Goal: Transaction & Acquisition: Purchase product/service

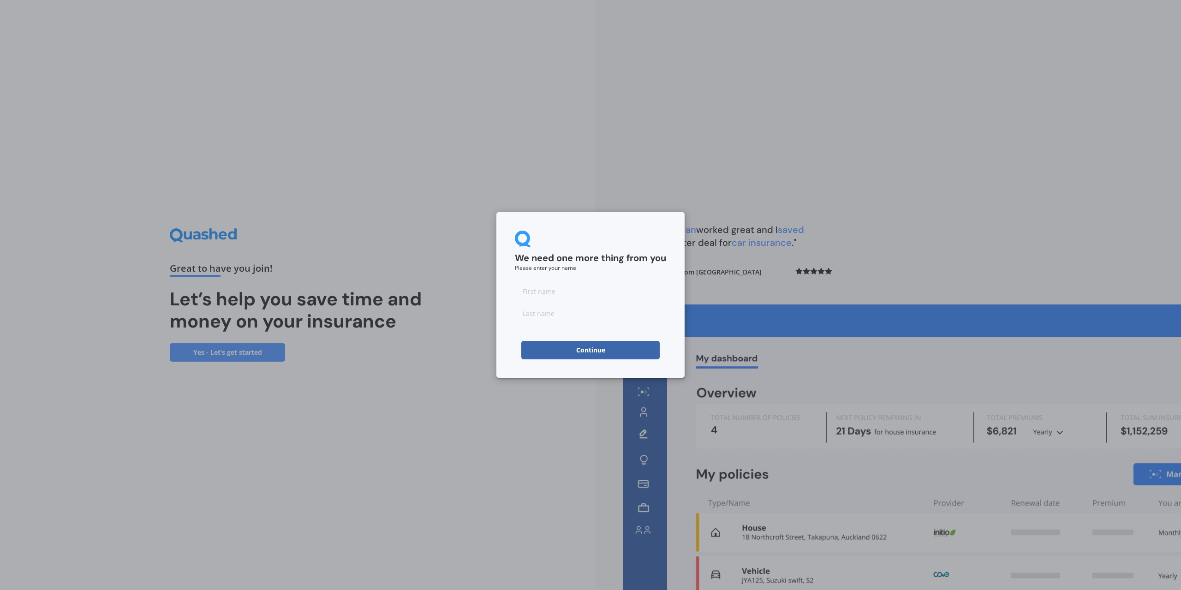
click at [575, 292] on input at bounding box center [590, 291] width 151 height 18
type input "[PERSON_NAME]"
type input "Pronk"
click at [543, 349] on button "Continue" at bounding box center [590, 350] width 138 height 18
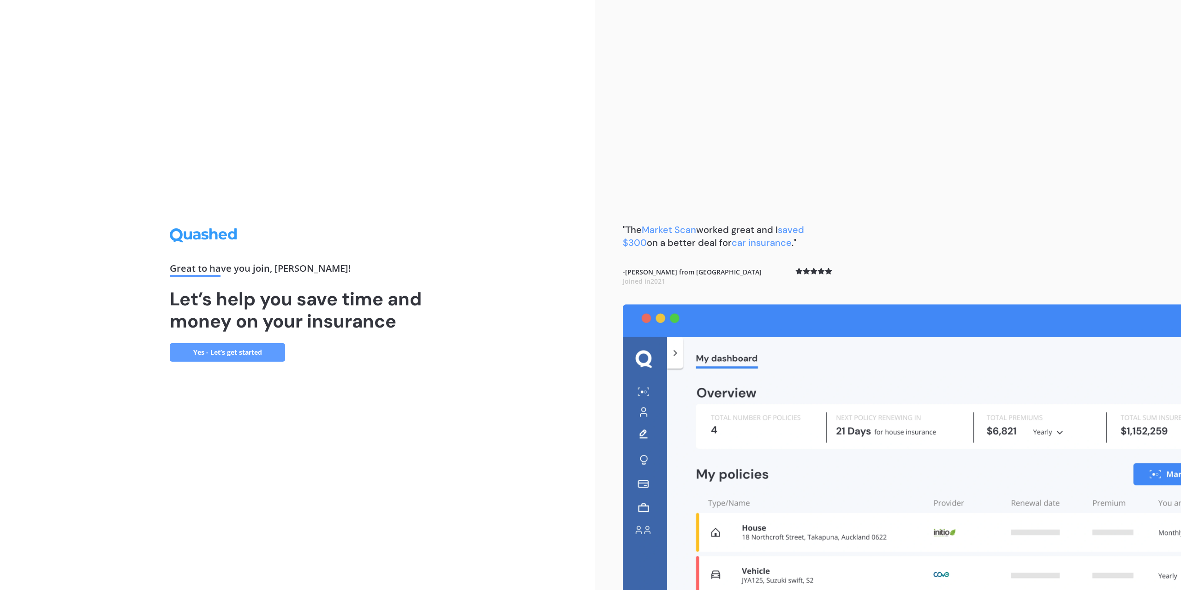
click at [719, 255] on div ""The Market Scan worked great and I saved $300 on a better deal for car insuran…" at bounding box center [728, 263] width 210 height 81
click at [220, 355] on link "Yes - Let’s get started" at bounding box center [227, 352] width 115 height 18
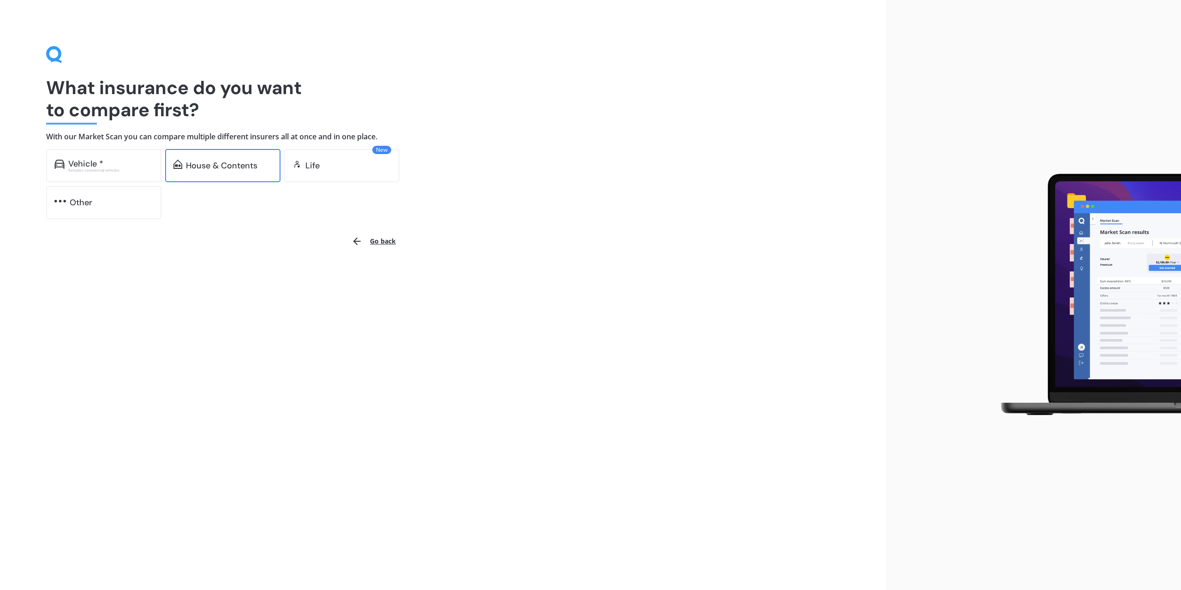
click at [201, 173] on div "House & Contents" at bounding box center [222, 165] width 115 height 33
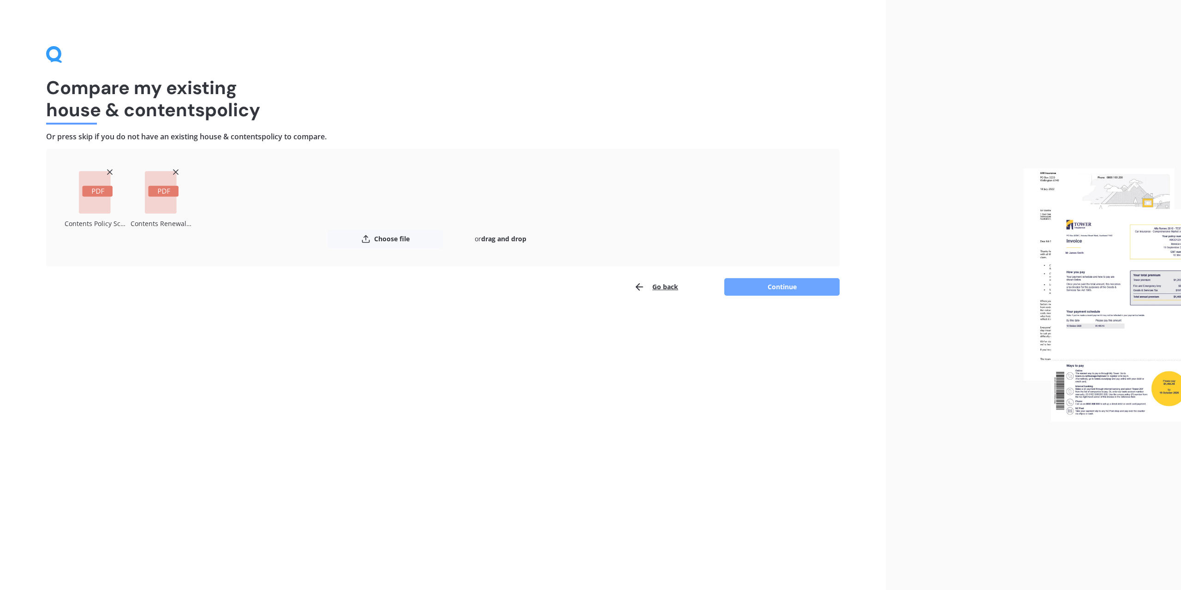
click at [762, 283] on button "Continue" at bounding box center [782, 287] width 115 height 18
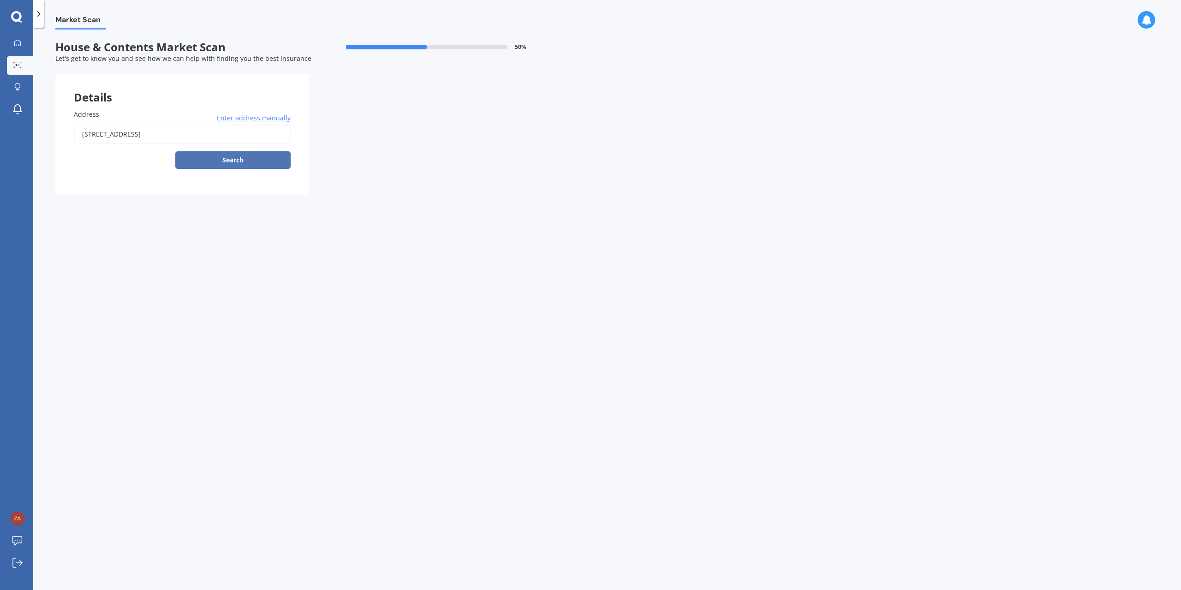
click at [240, 157] on button "Search" at bounding box center [232, 160] width 115 height 18
type input "[STREET_ADDRESS]"
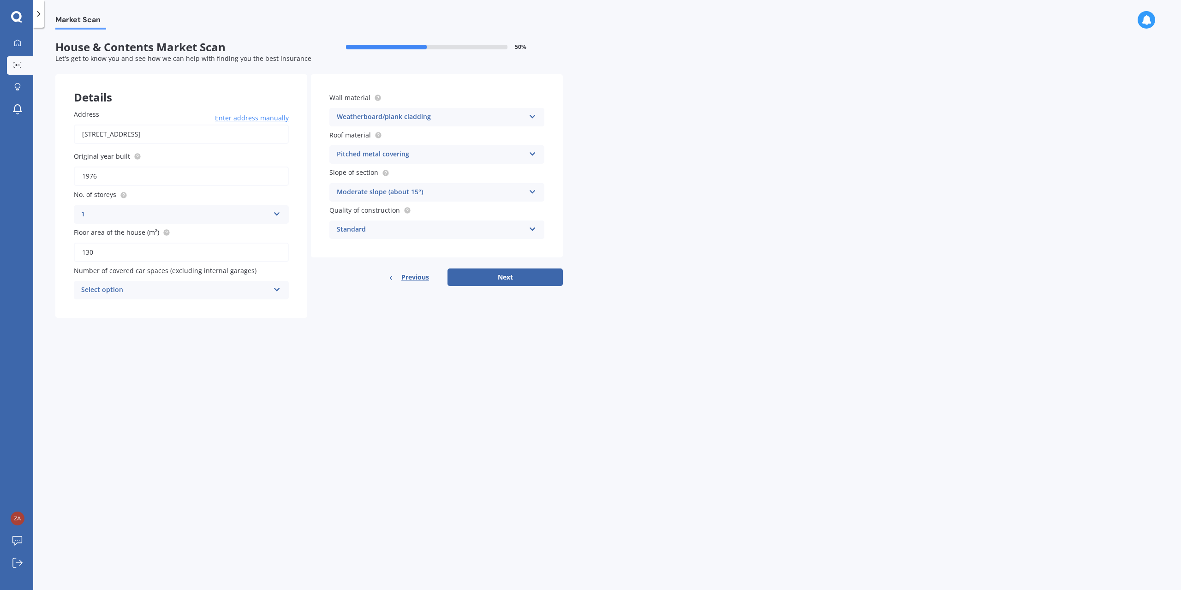
click at [242, 285] on div "Select option" at bounding box center [175, 290] width 188 height 11
click at [102, 340] on div "2" at bounding box center [181, 341] width 214 height 17
click at [340, 350] on div "Market Scan House & Contents Market Scan 50 % Let's get to know you and see how…" at bounding box center [607, 311] width 1148 height 563
click at [251, 288] on div "2" at bounding box center [175, 290] width 188 height 11
click at [192, 306] on div "0" at bounding box center [181, 308] width 214 height 17
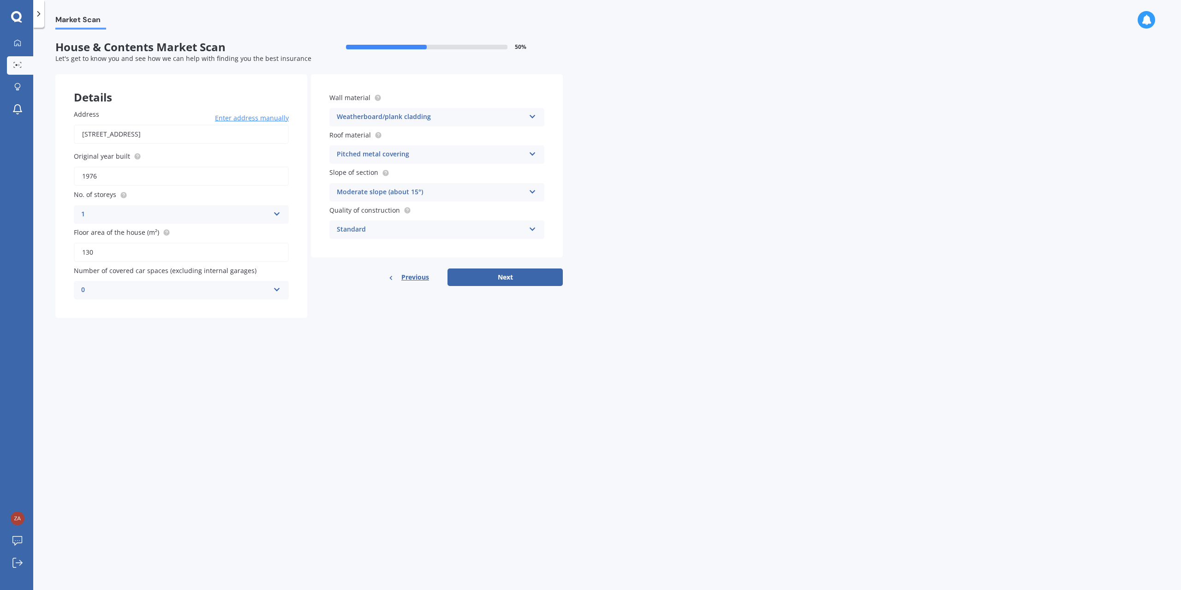
click at [293, 318] on form "House & Contents Market Scan 50 % Let's get to know you and see how we can help…" at bounding box center [309, 183] width 508 height 285
click at [459, 117] on div "Weatherboard/plank cladding" at bounding box center [431, 117] width 188 height 11
click at [618, 162] on div "Market Scan House & Contents Market Scan 50 % Let's get to know you and see how…" at bounding box center [607, 311] width 1148 height 563
click at [468, 193] on div "Moderate slope (about 15°)" at bounding box center [431, 192] width 188 height 11
click at [463, 238] on div "Severe slope (35° or more)" at bounding box center [437, 243] width 214 height 17
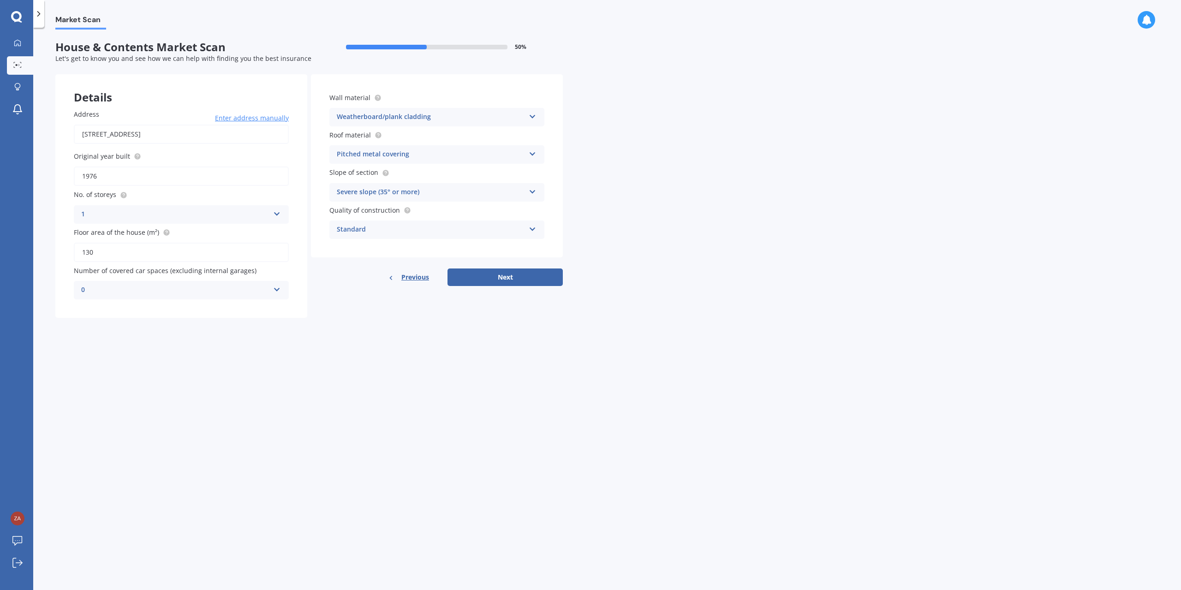
click at [443, 230] on div "Standard" at bounding box center [431, 229] width 188 height 11
click at [421, 261] on div "High" at bounding box center [437, 264] width 214 height 17
click at [497, 273] on button "Next" at bounding box center [505, 278] width 115 height 18
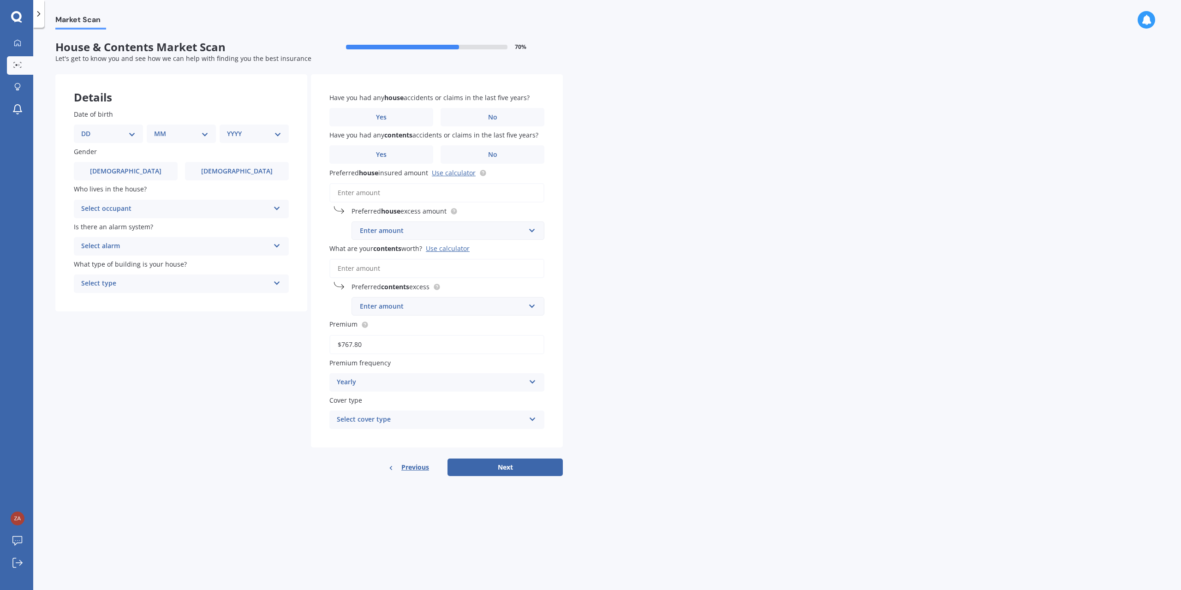
click at [126, 132] on select "DD 01 02 03 04 05 06 07 08 09 10 11 12 13 14 15 16 17 18 19 20 21 22 23 24 25 2…" at bounding box center [108, 134] width 54 height 10
click at [212, 443] on div "Details Date of birth DD 01 02 03 04 05 06 07 08 09 10 11 12 13 14 15 16 17 18 …" at bounding box center [309, 275] width 508 height 402
click at [407, 466] on span "Previous" at bounding box center [415, 468] width 28 height 14
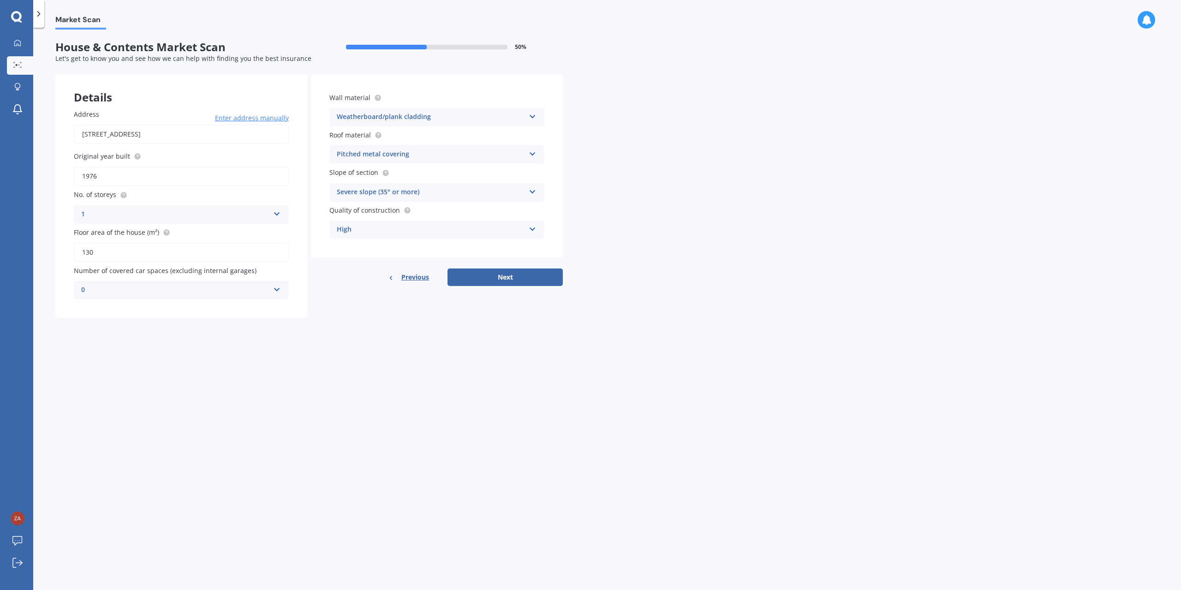
click at [401, 227] on div "High" at bounding box center [431, 229] width 188 height 11
click at [376, 249] on div "Standard" at bounding box center [437, 248] width 214 height 17
click at [496, 280] on button "Next" at bounding box center [505, 278] width 115 height 18
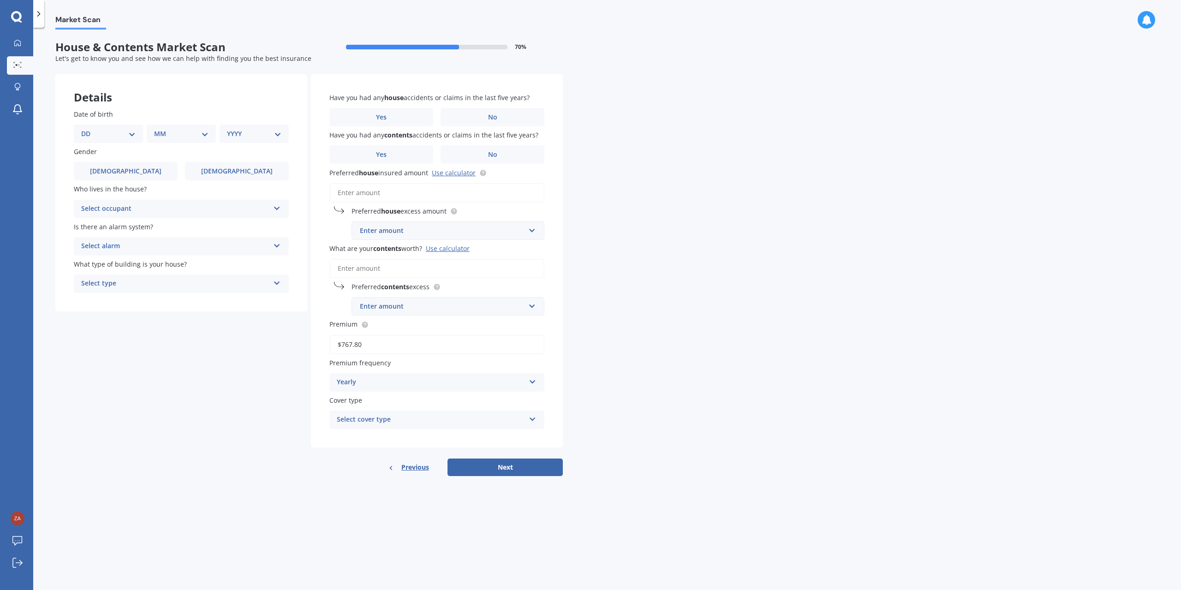
click at [127, 131] on select "DD 01 02 03 04 05 06 07 08 09 10 11 12 13 14 15 16 17 18 19 20 21 22 23 24 25 2…" at bounding box center [108, 134] width 54 height 10
select select "25"
click at [89, 129] on select "DD 01 02 03 04 05 06 07 08 09 10 11 12 13 14 15 16 17 18 19 20 21 22 23 24 25 2…" at bounding box center [108, 134] width 54 height 10
click at [178, 137] on select "MM 01 02 03 04 05 06 07 08 09 10 11 12" at bounding box center [183, 134] width 51 height 10
select select "11"
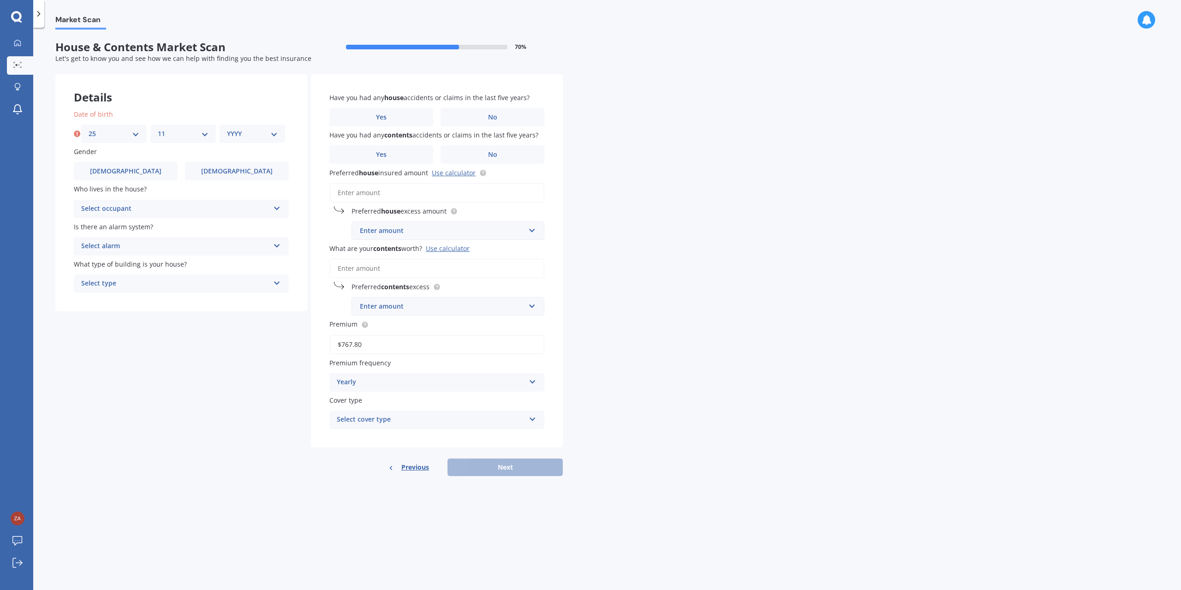
click at [158, 129] on select "MM 01 02 03 04 05 06 07 08 09 10 11 12" at bounding box center [183, 134] width 51 height 10
click at [256, 134] on select "YYYY 2009 2008 2007 2006 2005 2004 2003 2002 2001 2000 1999 1998 1997 1996 1995…" at bounding box center [252, 134] width 51 height 10
select select "1995"
click at [227, 129] on select "YYYY 2009 2008 2007 2006 2005 2004 2003 2002 2001 2000 1999 1998 1997 1996 1995…" at bounding box center [252, 134] width 51 height 10
click at [119, 168] on span "[DEMOGRAPHIC_DATA]" at bounding box center [125, 172] width 73 height 8
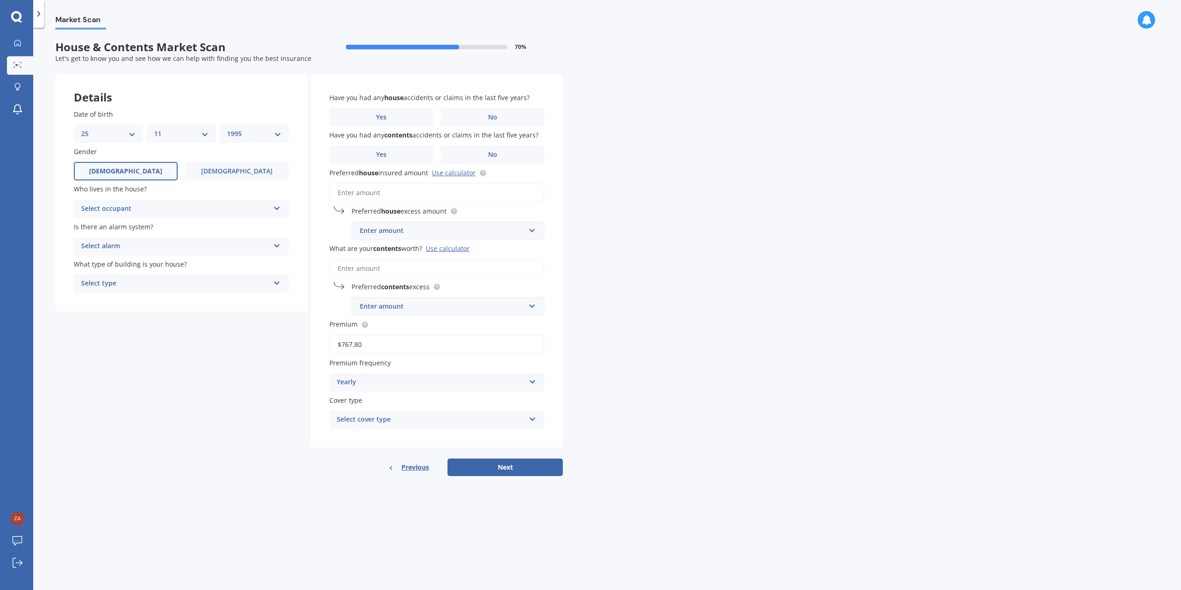
click at [0, 0] on input "[DEMOGRAPHIC_DATA]" at bounding box center [0, 0] width 0 height 0
click at [155, 204] on div "Select occupant" at bounding box center [175, 209] width 188 height 11
click at [122, 230] on div "Owner" at bounding box center [181, 227] width 214 height 17
click at [159, 248] on div "Select alarm" at bounding box center [175, 246] width 188 height 11
click at [99, 295] on div "No" at bounding box center [181, 297] width 214 height 17
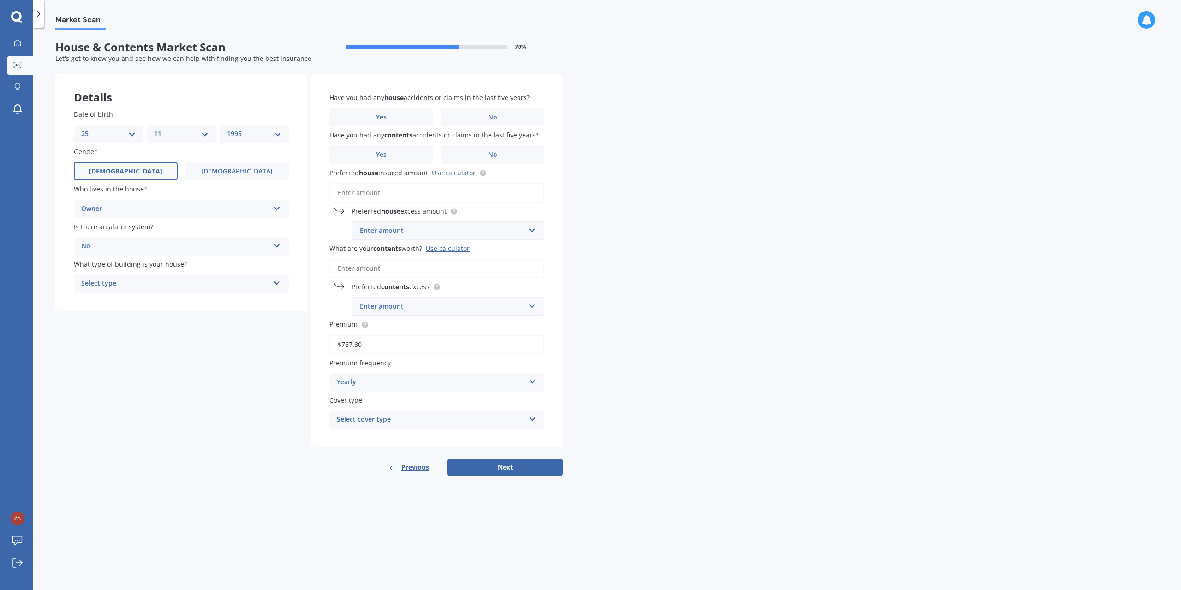
click at [138, 277] on div "Select type Freestanding Multi-unit (in a block of 6 or less) Multi-unit (in a …" at bounding box center [181, 284] width 215 height 18
click at [210, 306] on div "Freestanding" at bounding box center [181, 301] width 214 height 17
click at [484, 116] on label "No" at bounding box center [493, 117] width 104 height 18
click at [0, 0] on input "No" at bounding box center [0, 0] width 0 height 0
click at [410, 156] on label "Yes" at bounding box center [381, 154] width 104 height 18
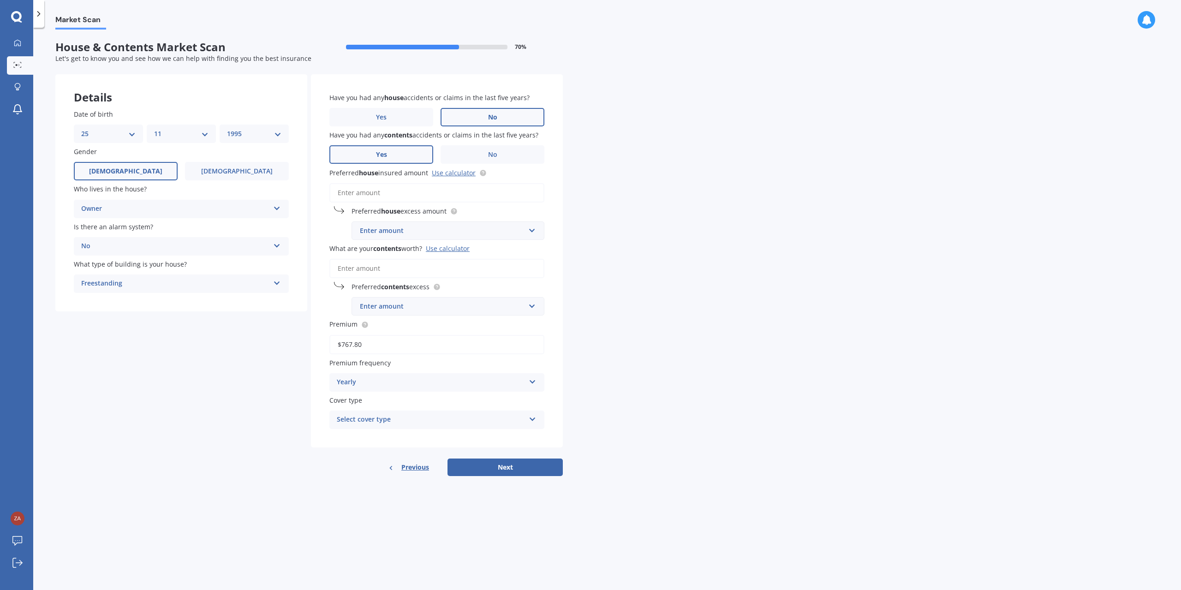
click at [0, 0] on input "Yes" at bounding box center [0, 0] width 0 height 0
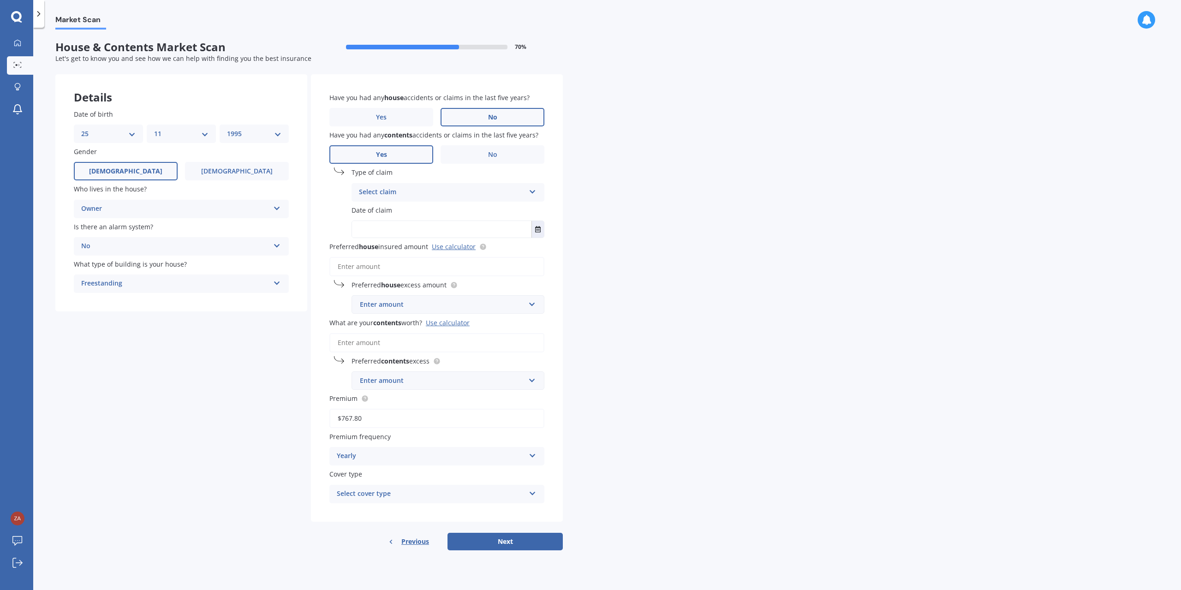
click at [441, 191] on div "Select claim" at bounding box center [442, 192] width 166 height 11
click at [416, 261] on div "Lost or misplaced" at bounding box center [448, 259] width 192 height 17
drag, startPoint x: 425, startPoint y: 228, endPoint x: 431, endPoint y: 229, distance: 5.7
click at [425, 228] on input "text" at bounding box center [442, 229] width 180 height 17
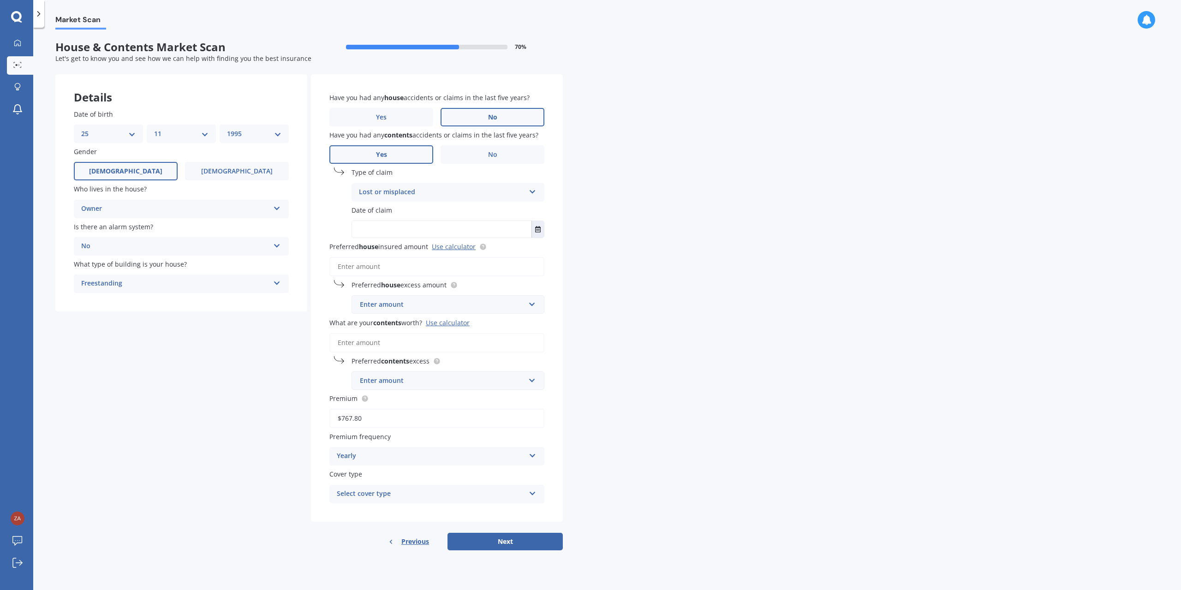
click at [439, 196] on div "Lost or misplaced" at bounding box center [442, 192] width 166 height 11
click at [402, 323] on div "Other" at bounding box center [448, 325] width 192 height 17
click at [443, 189] on div "Other" at bounding box center [442, 192] width 166 height 11
drag, startPoint x: 614, startPoint y: 107, endPoint x: 615, endPoint y: 84, distance: 22.7
click at [615, 107] on div "Market Scan House & Contents Market Scan 70 % Let's get to know you and see how…" at bounding box center [607, 311] width 1148 height 563
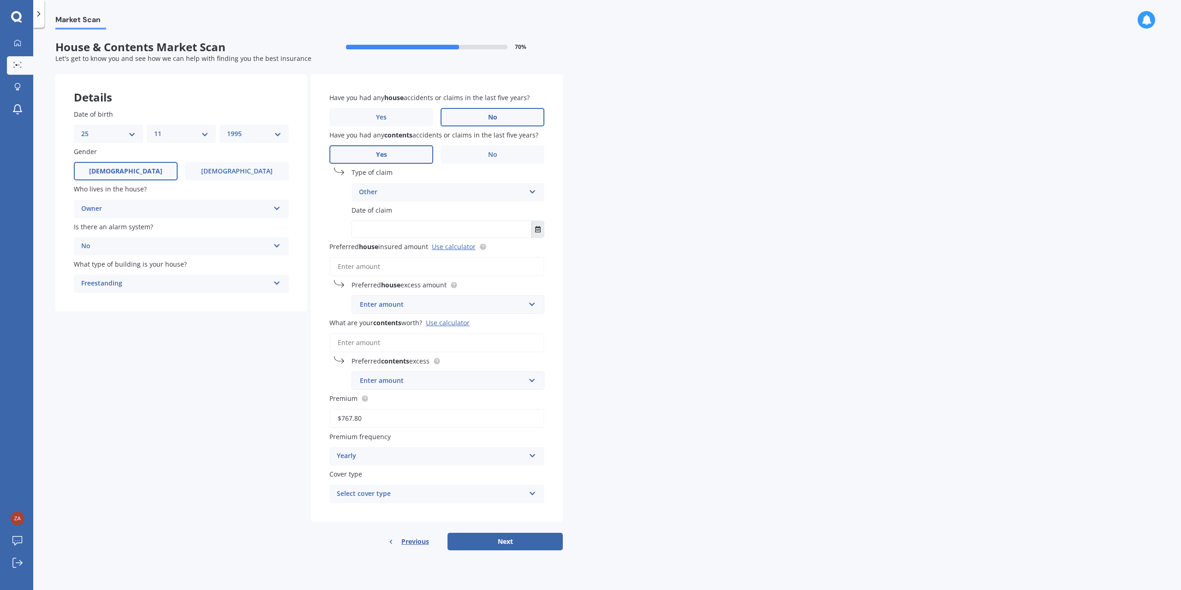
click at [537, 228] on icon "Select date" at bounding box center [538, 229] width 6 height 6
click at [389, 253] on button "[DATE]" at bounding box center [378, 252] width 40 height 17
click at [383, 252] on icon "button" at bounding box center [382, 253] width 4 height 2
click at [430, 291] on span "2021" at bounding box center [432, 295] width 15 height 9
click at [434, 318] on div "[DATE]" at bounding box center [432, 311] width 31 height 29
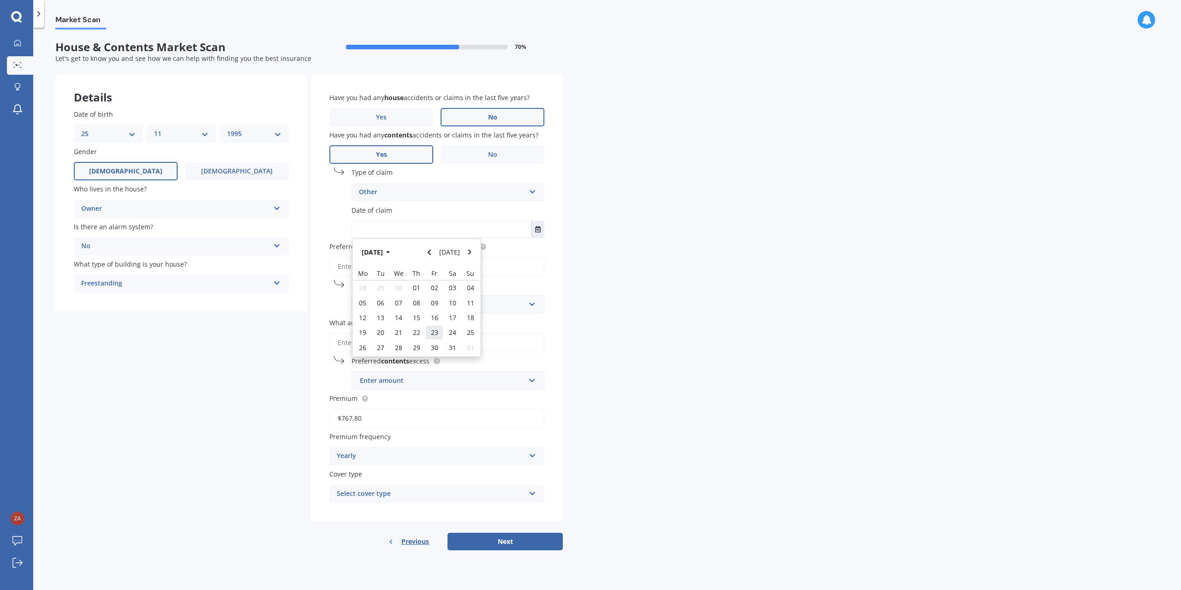
click at [435, 333] on span "23" at bounding box center [434, 332] width 7 height 9
type input "[DATE]"
click at [409, 269] on input "Preferred house insured amount Use calculator" at bounding box center [436, 266] width 215 height 19
click at [459, 262] on input "Preferred house insured amount Use calculator" at bounding box center [436, 266] width 215 height 19
drag, startPoint x: 401, startPoint y: 264, endPoint x: 406, endPoint y: 267, distance: 5.8
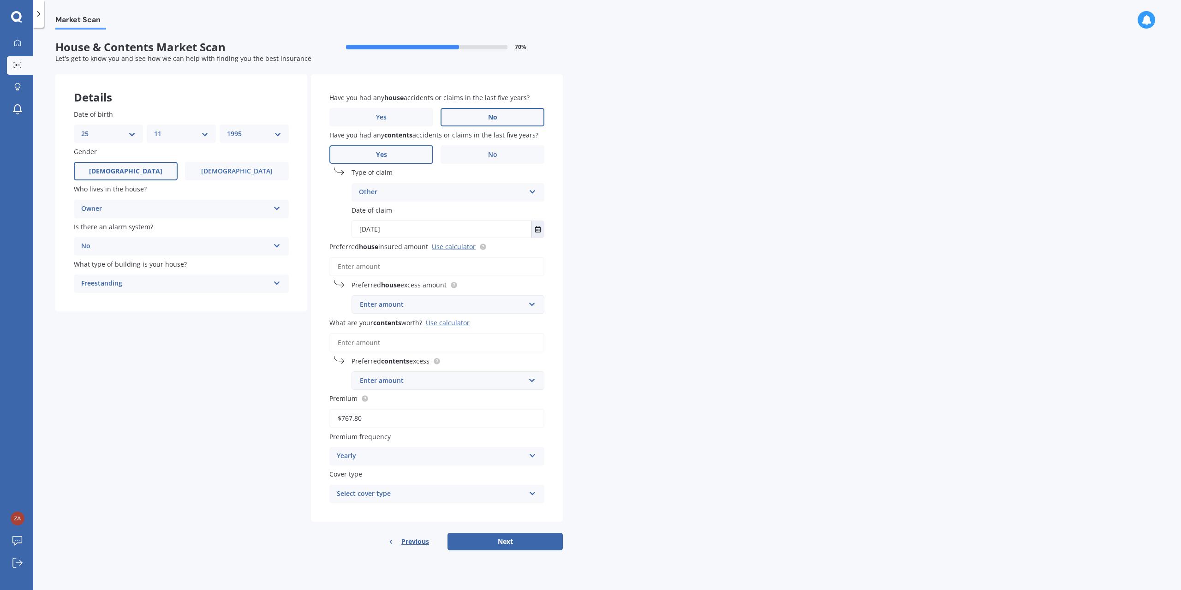
click at [401, 264] on input "Preferred house insured amount Use calculator" at bounding box center [436, 266] width 215 height 19
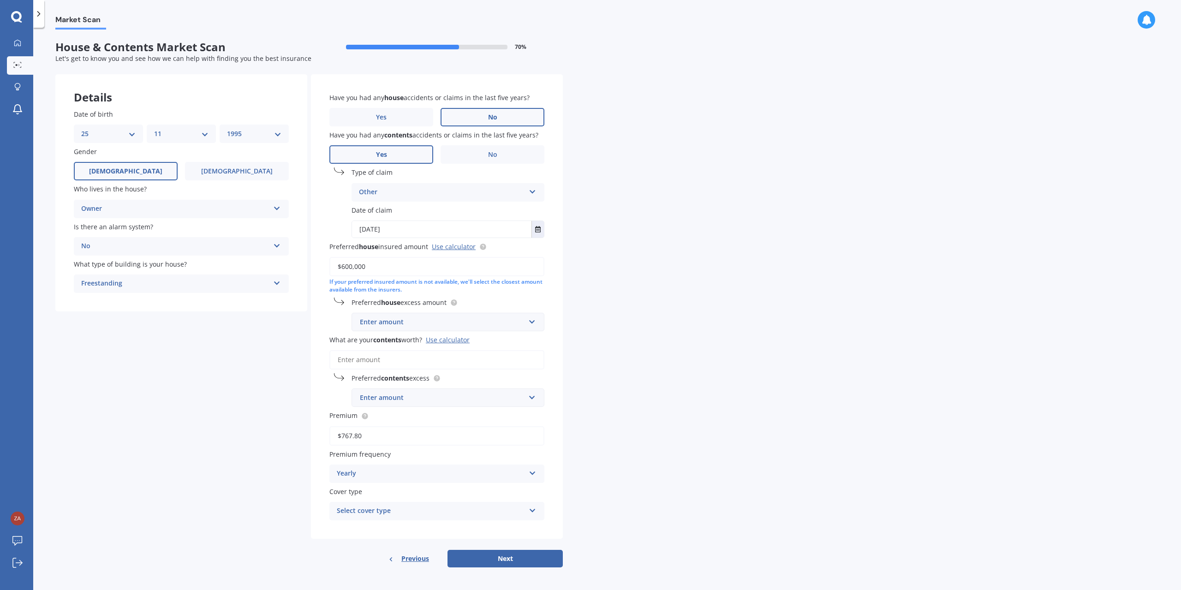
type input "$600,000"
click at [520, 316] on input "text" at bounding box center [445, 322] width 185 height 18
click at [446, 408] on div "$1,000" at bounding box center [448, 407] width 192 height 17
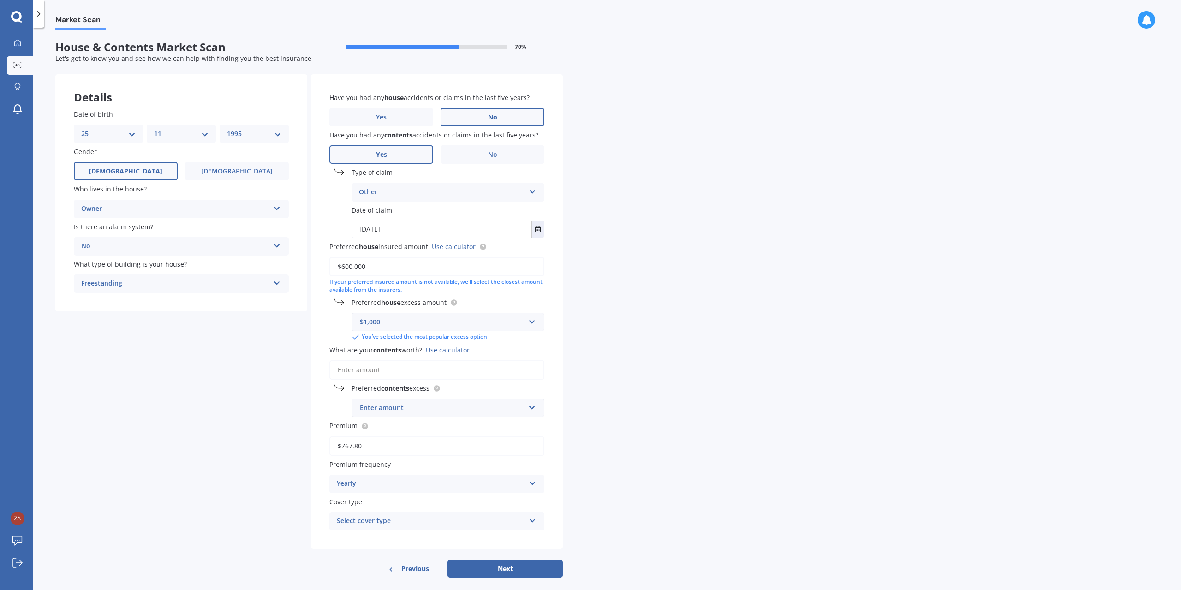
click at [527, 344] on div "Have you had any house accidents or claims in the last five years? Yes No Have …" at bounding box center [437, 311] width 252 height 475
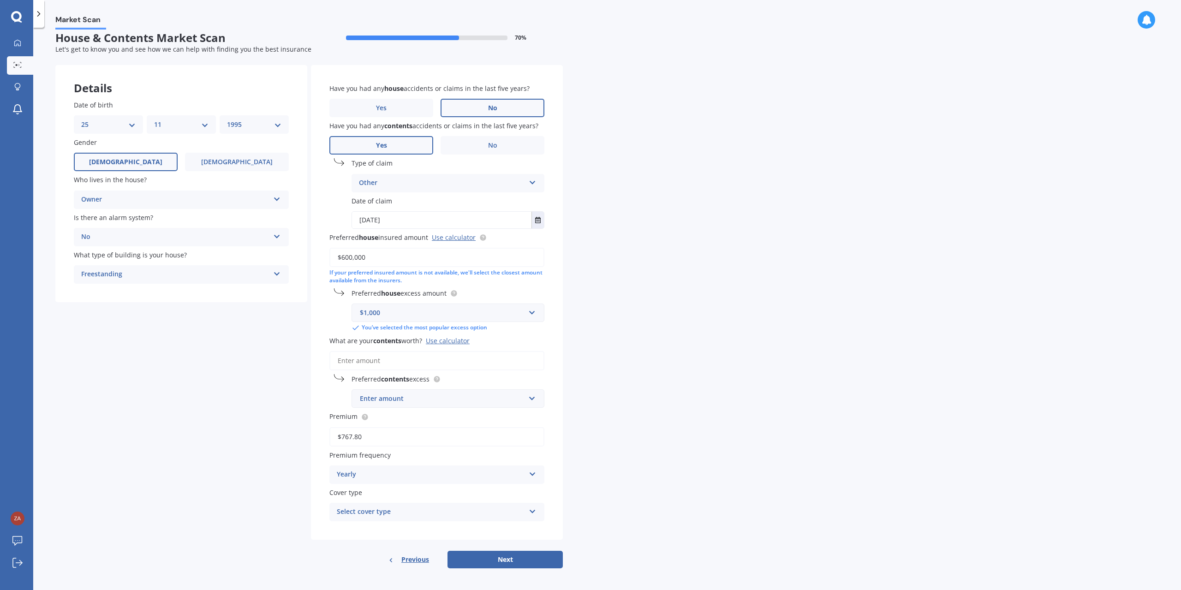
scroll to position [12, 0]
click at [403, 359] on input "What are your contents worth? Use calculator" at bounding box center [436, 358] width 215 height 19
click at [374, 360] on input "What are your contents worth? Use calculator" at bounding box center [436, 358] width 215 height 19
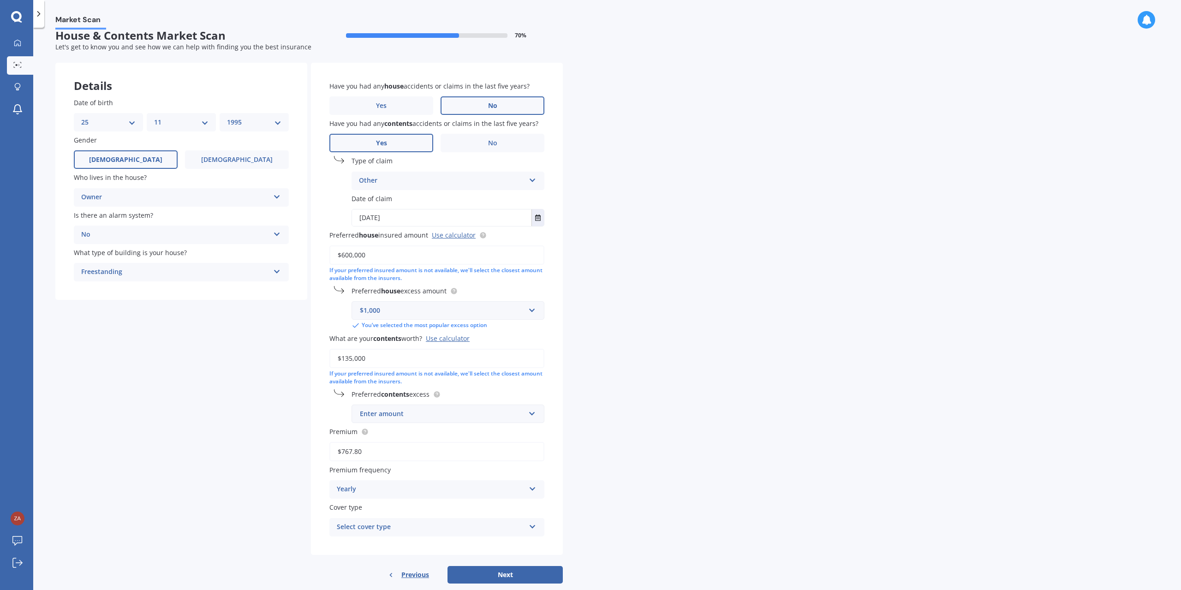
type input "$135,000"
click at [442, 425] on div "Have you had any house accidents or claims in the last five years? Yes No Have …" at bounding box center [437, 309] width 252 height 492
click at [442, 416] on div "Enter amount" at bounding box center [442, 414] width 165 height 10
click at [379, 481] on div "$500" at bounding box center [448, 482] width 192 height 17
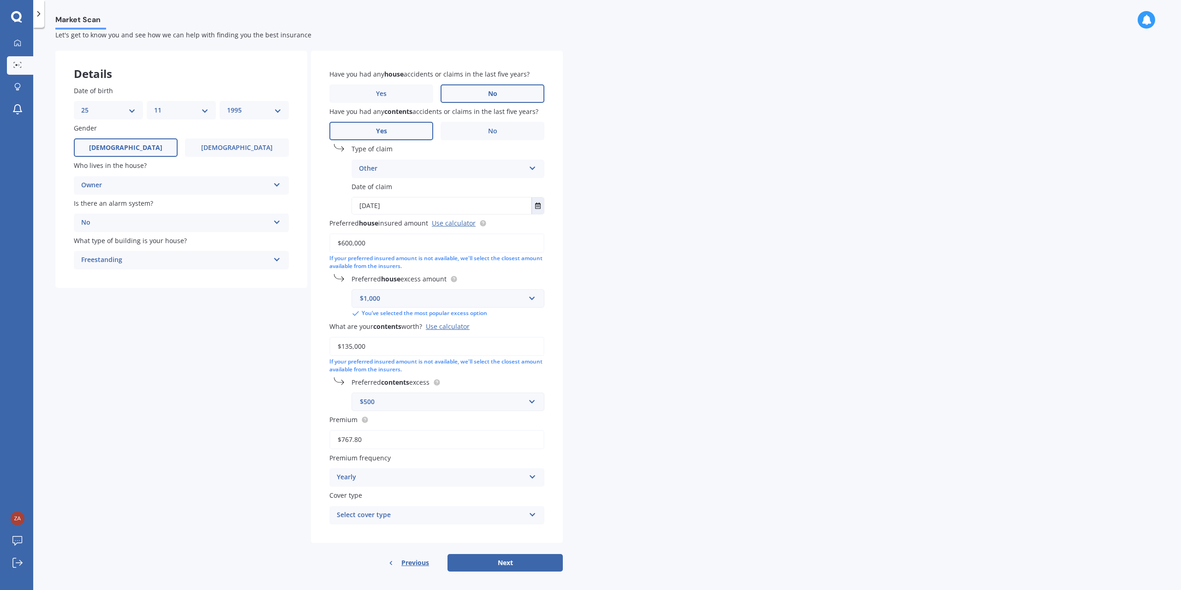
scroll to position [29, 0]
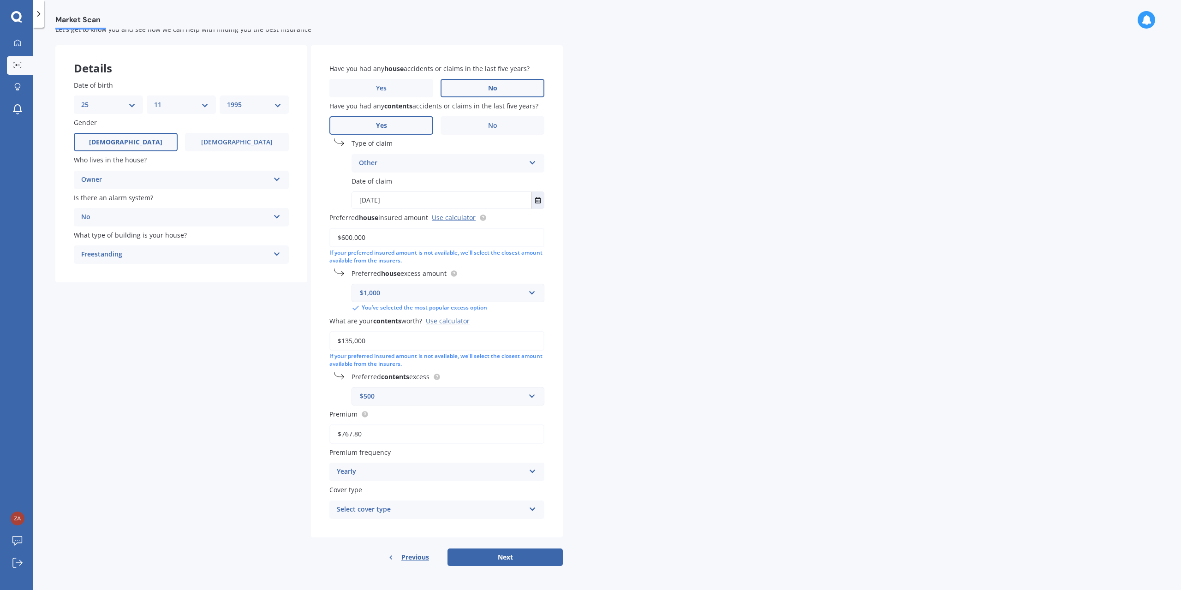
click at [419, 435] on input "$767.80" at bounding box center [436, 434] width 215 height 19
click at [394, 475] on div "Yearly" at bounding box center [431, 472] width 188 height 11
click at [410, 451] on label "Premium frequency" at bounding box center [434, 453] width 211 height 10
click at [375, 427] on input "$767.80" at bounding box center [436, 434] width 215 height 19
click at [695, 113] on div "Market Scan House & Contents Market Scan 70 % Let's get to know you and see how…" at bounding box center [607, 311] width 1148 height 563
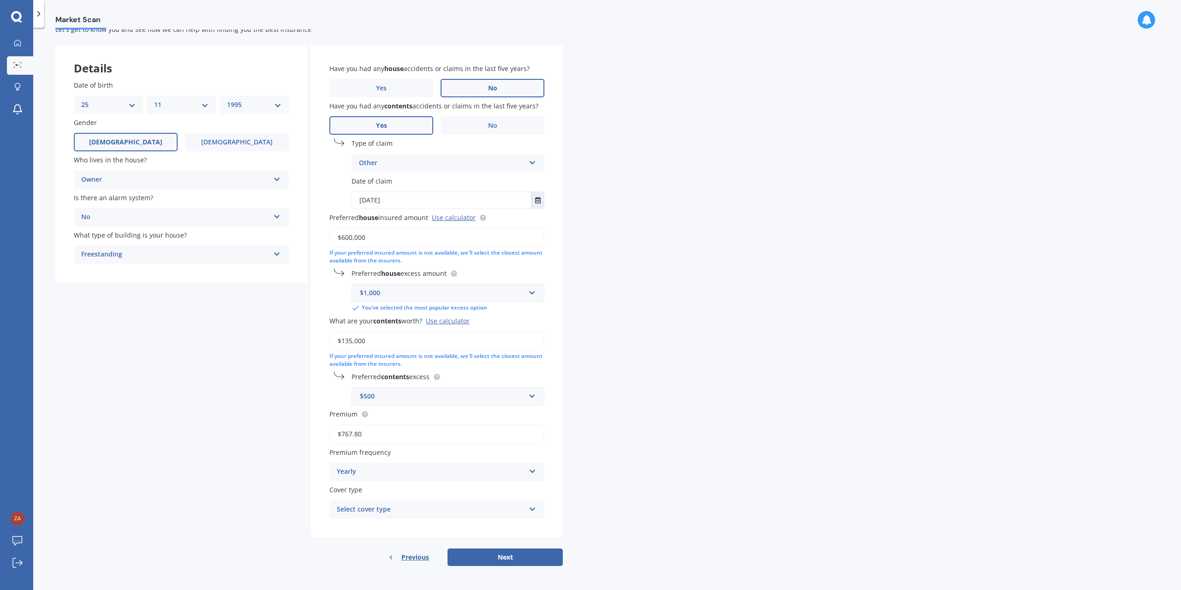
click at [365, 435] on input "$767.80" at bounding box center [436, 434] width 215 height 19
drag, startPoint x: 388, startPoint y: 435, endPoint x: 302, endPoint y: 437, distance: 85.9
click at [302, 437] on div "Details Date of birth DD 01 02 03 04 05 06 07 08 09 10 11 12 13 14 15 16 17 18 …" at bounding box center [309, 305] width 508 height 521
type input "$2,640.00"
click at [605, 453] on div "Market Scan House & Contents Market Scan 70 % Let's get to know you and see how…" at bounding box center [607, 311] width 1148 height 563
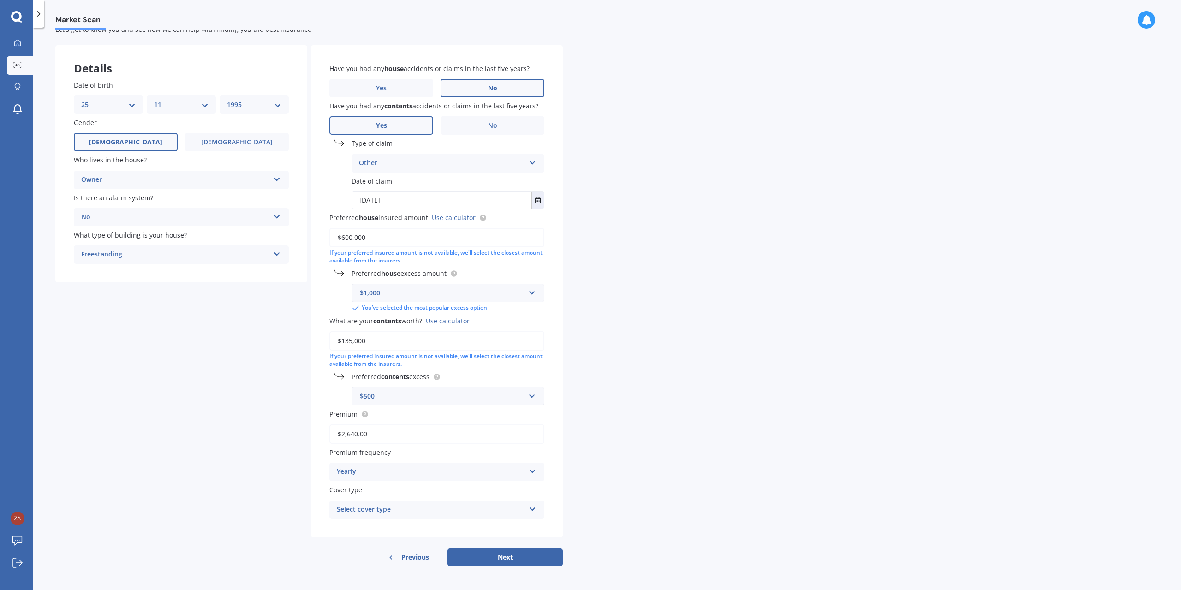
click at [472, 507] on div "Select cover type" at bounding box center [431, 509] width 188 height 11
click at [433, 528] on span "Home and Contents Insurance Package" at bounding box center [399, 527] width 124 height 9
click at [531, 561] on button "Next" at bounding box center [505, 558] width 115 height 18
select select "25"
select select "11"
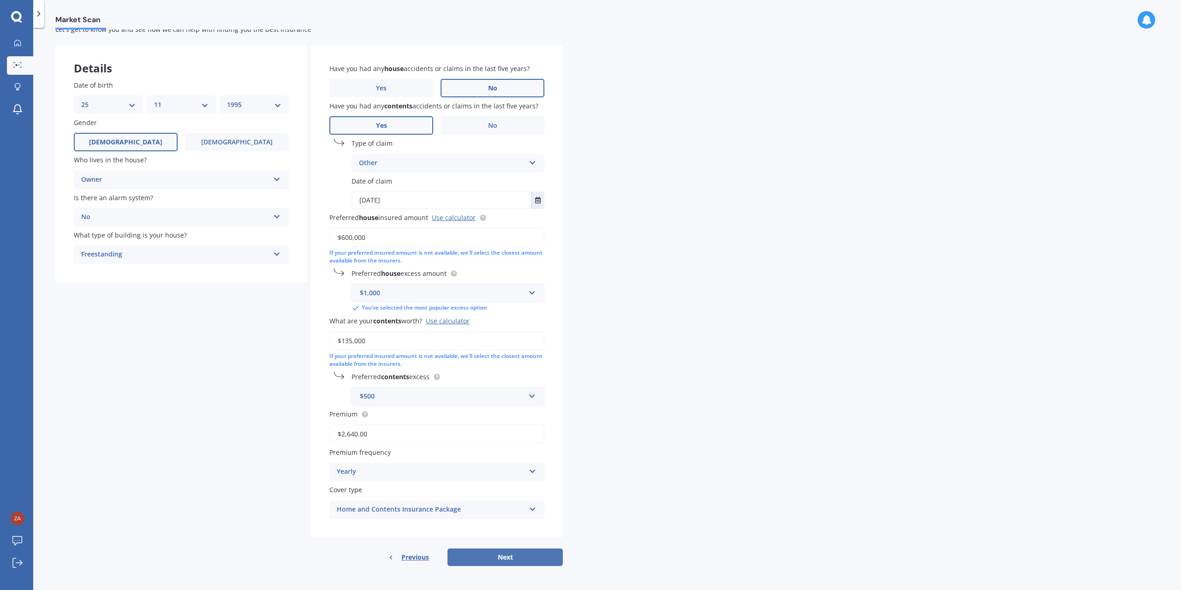
select select "1995"
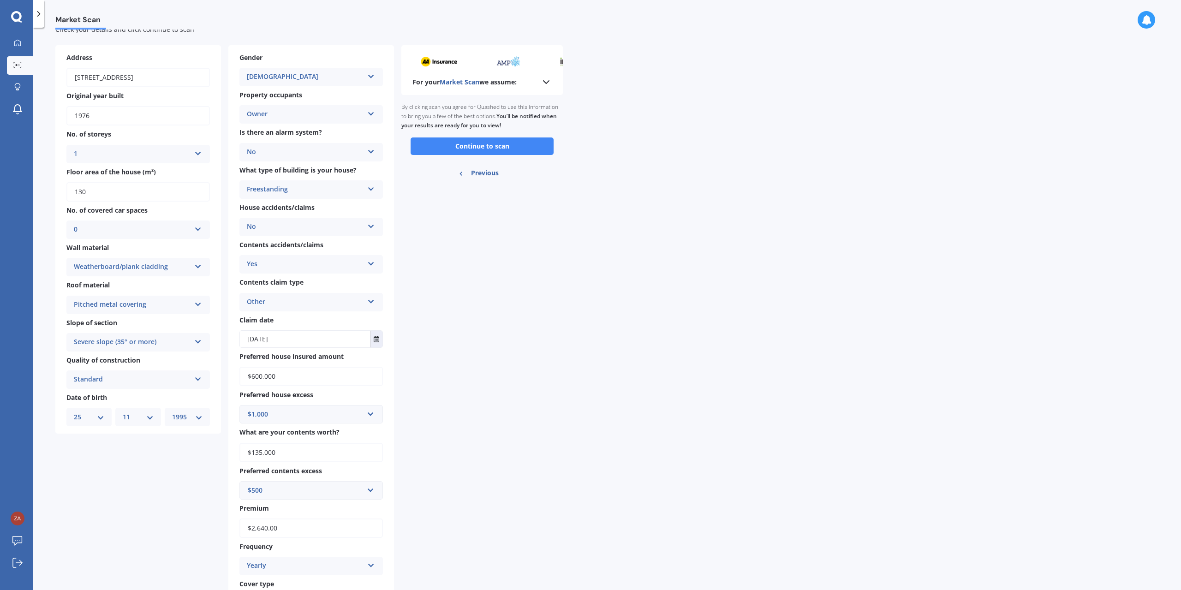
scroll to position [0, 0]
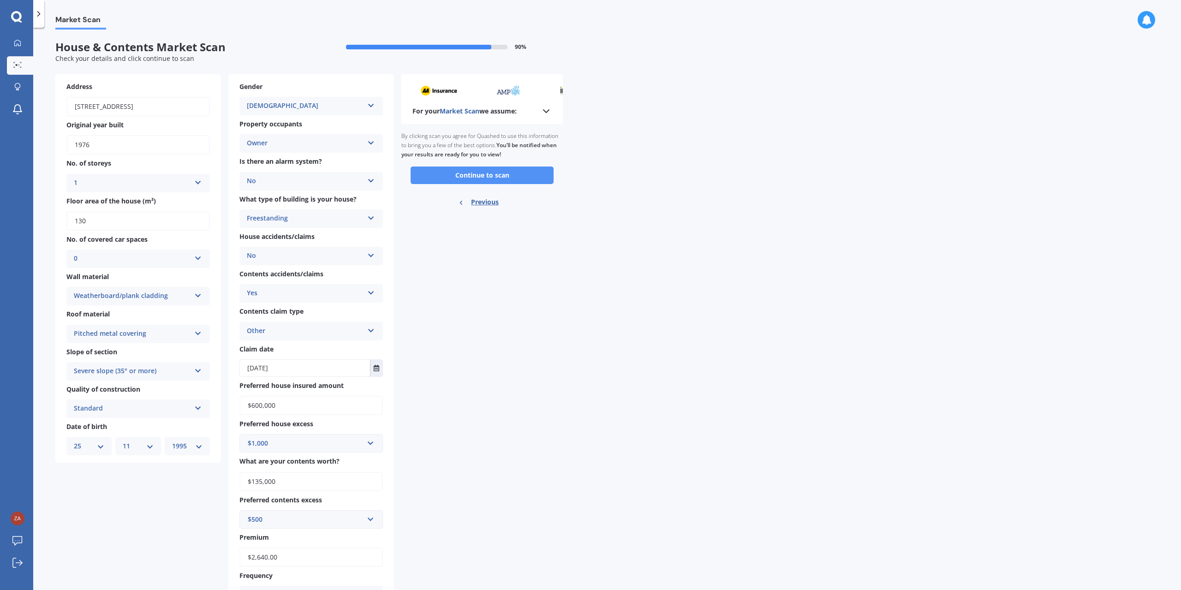
click at [504, 175] on button "Continue to scan" at bounding box center [482, 176] width 143 height 18
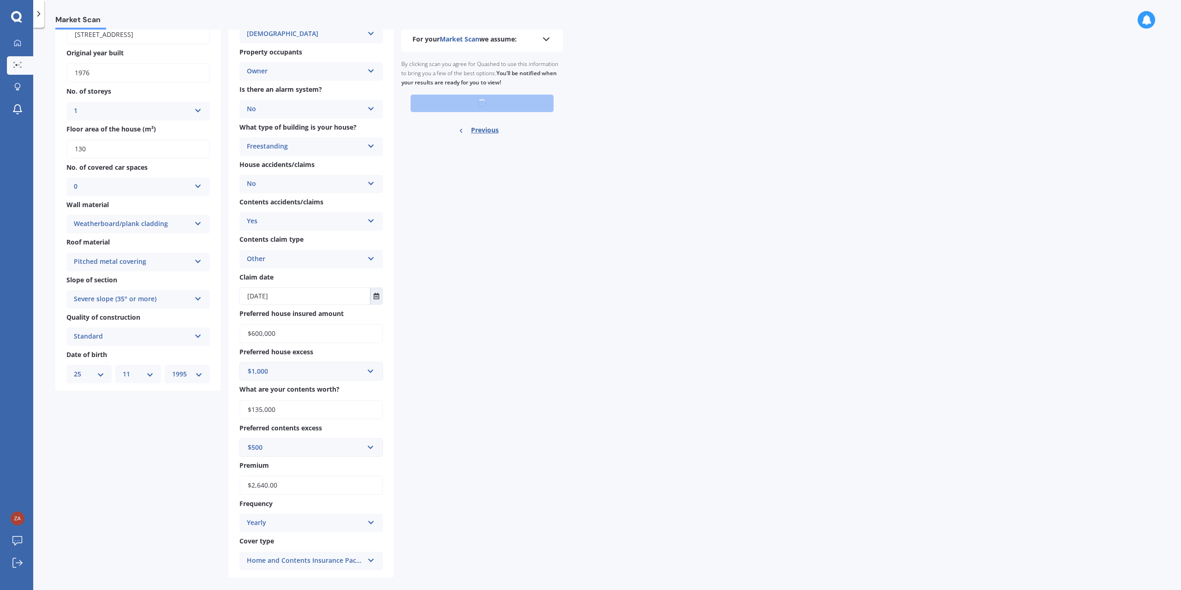
scroll to position [84, 0]
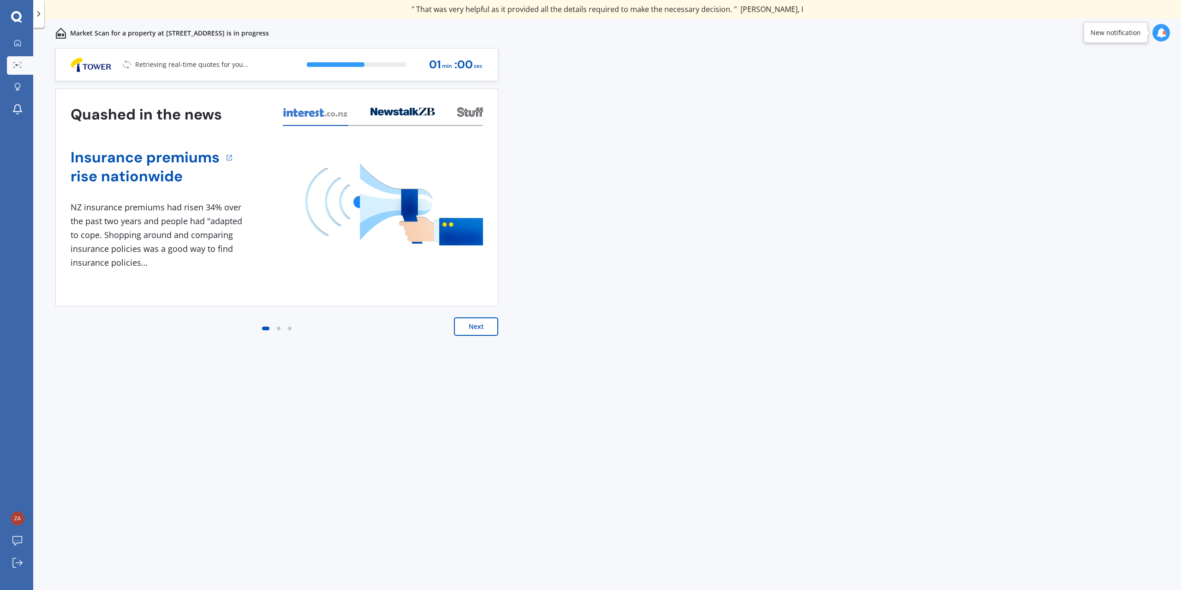
drag, startPoint x: 604, startPoint y: 109, endPoint x: 703, endPoint y: 2, distance: 146.0
click at [605, 108] on div "Previous 60,000+ Kiwis have signed up to shop and save on insurance with us " H…" at bounding box center [607, 329] width 1148 height 563
click at [445, 61] on div "View my quotes" at bounding box center [445, 65] width 56 height 22
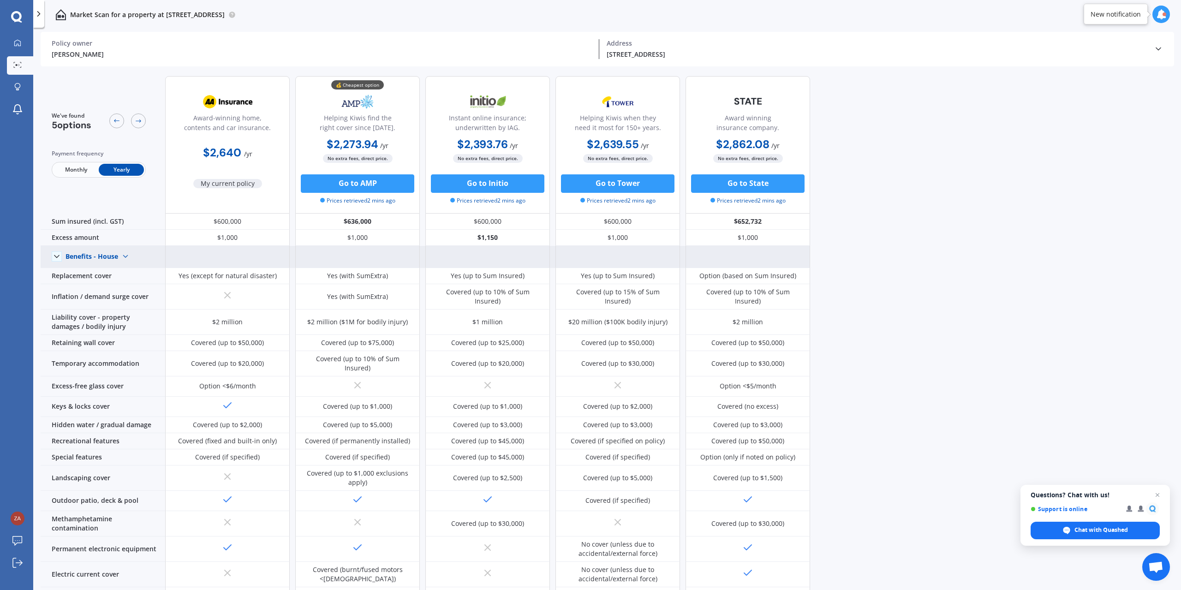
click at [53, 256] on icon at bounding box center [56, 256] width 9 height 9
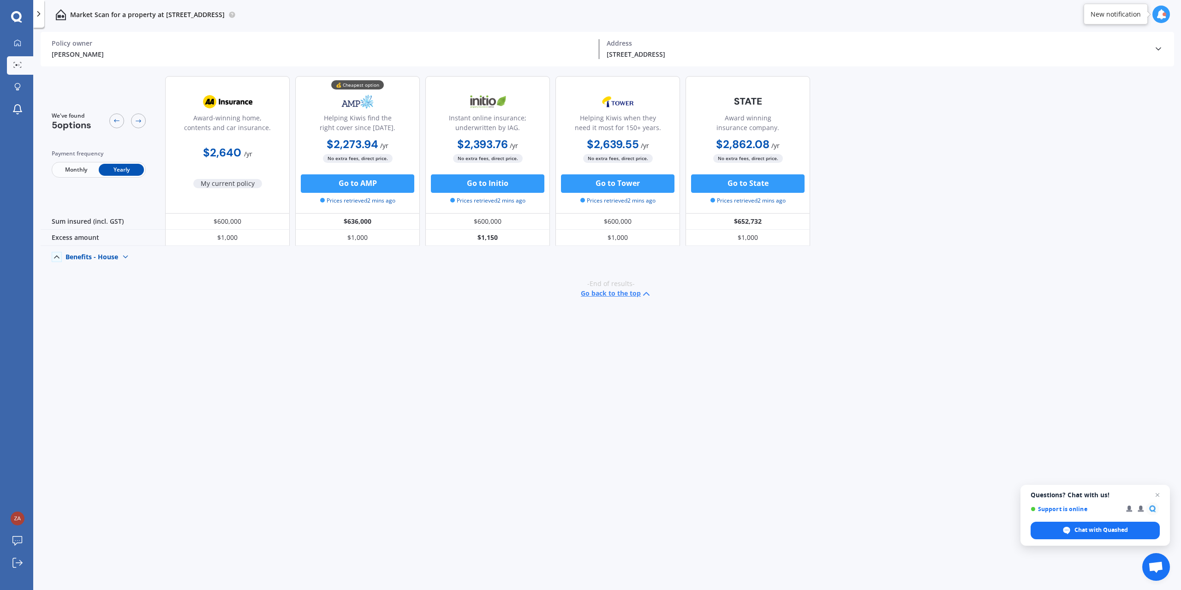
click at [60, 255] on icon at bounding box center [56, 256] width 9 height 9
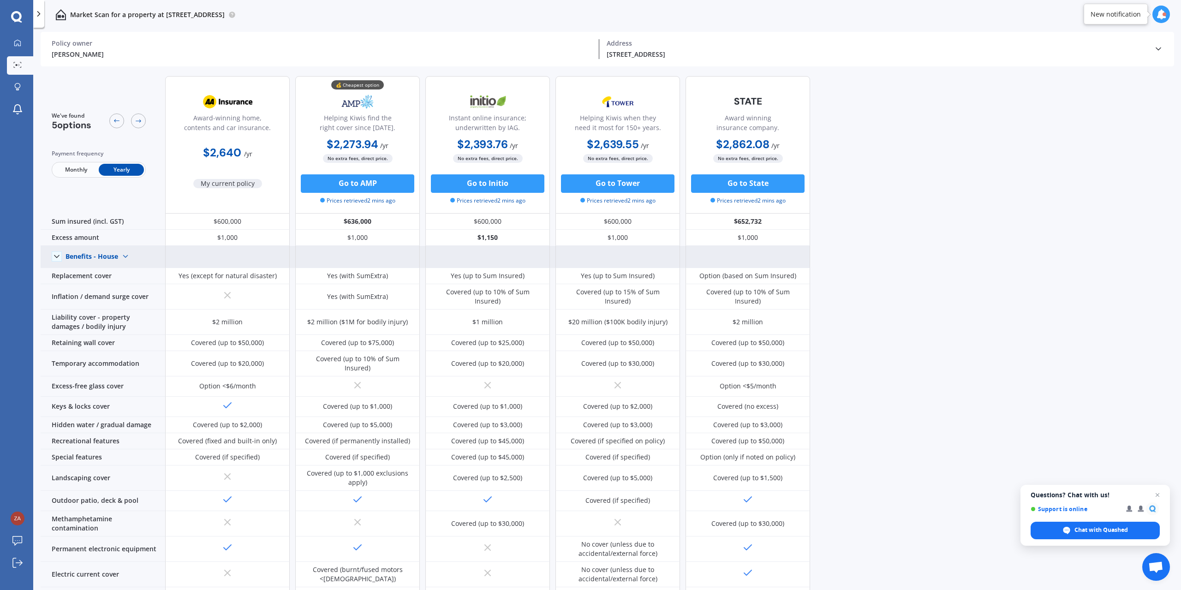
click at [128, 258] on img at bounding box center [125, 256] width 15 height 15
click at [104, 290] on span "Benefits - Contents" at bounding box center [102, 289] width 59 height 9
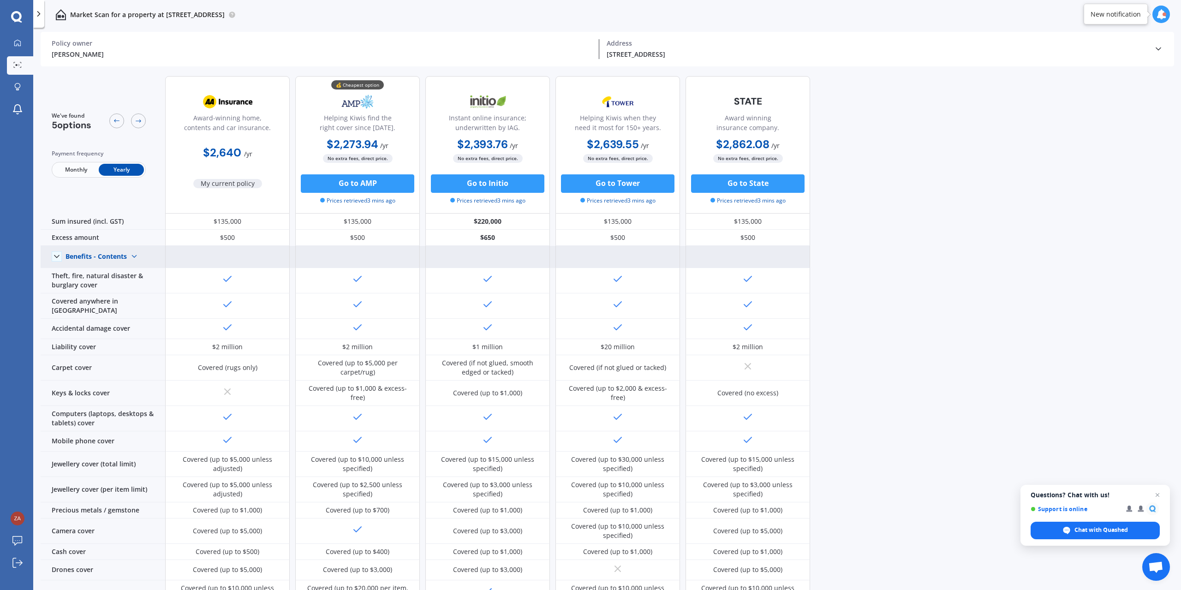
click at [130, 253] on img at bounding box center [134, 256] width 15 height 15
click at [105, 273] on span "Benefits - House" at bounding box center [98, 272] width 50 height 9
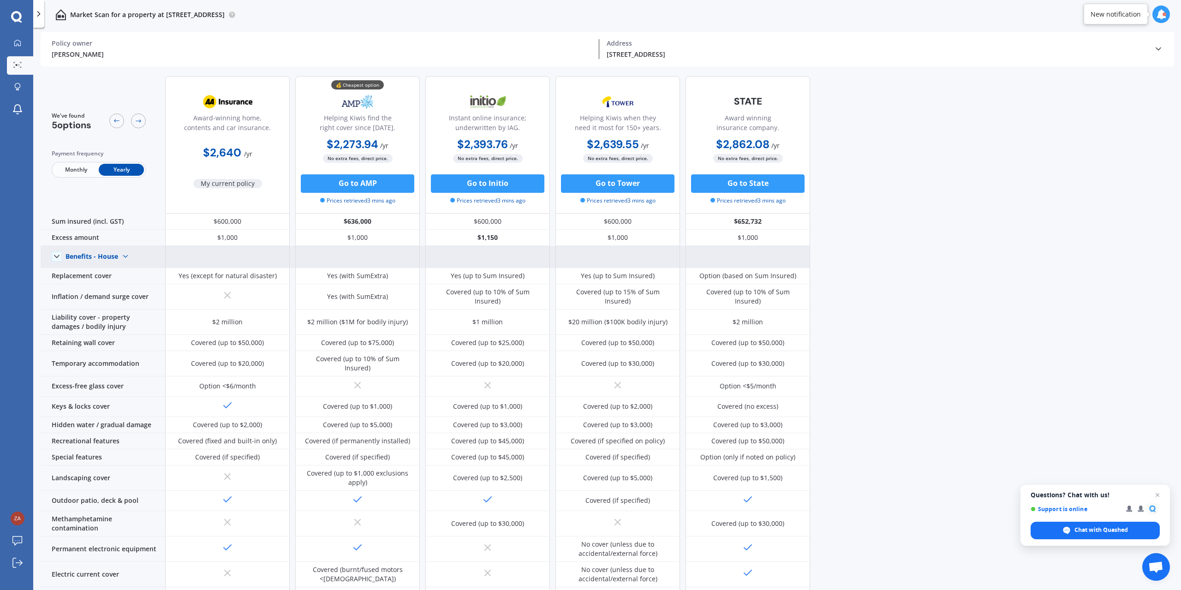
click at [99, 254] on div "Benefits - House" at bounding box center [92, 256] width 53 height 8
click at [95, 285] on span "Benefits - Contents" at bounding box center [102, 289] width 59 height 9
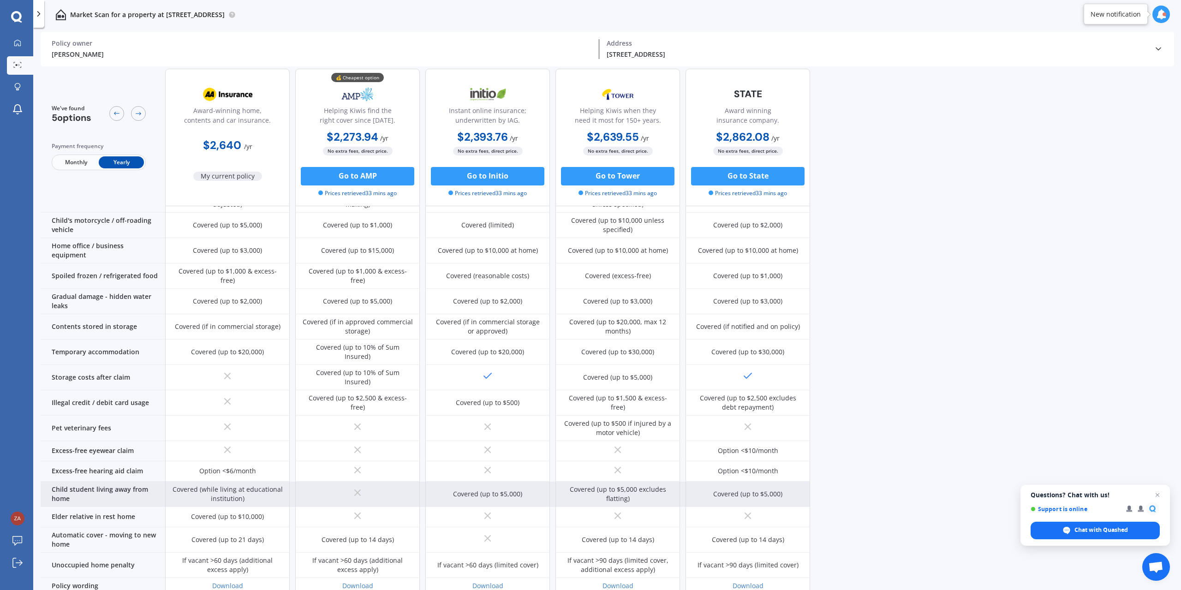
scroll to position [445, 0]
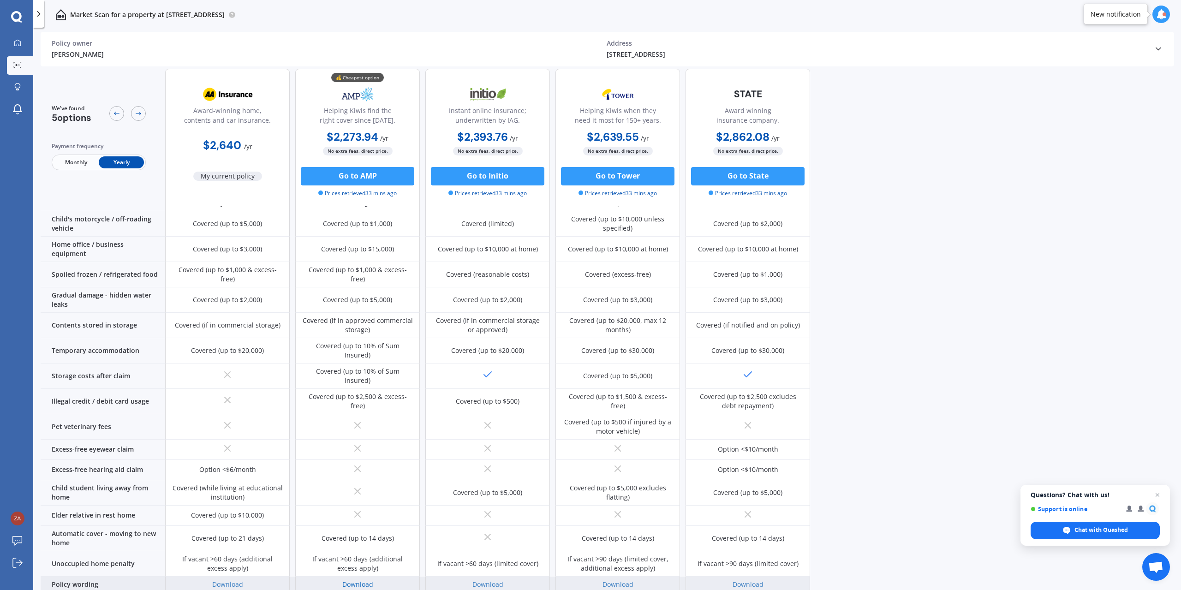
click at [358, 580] on link "Download" at bounding box center [357, 584] width 31 height 9
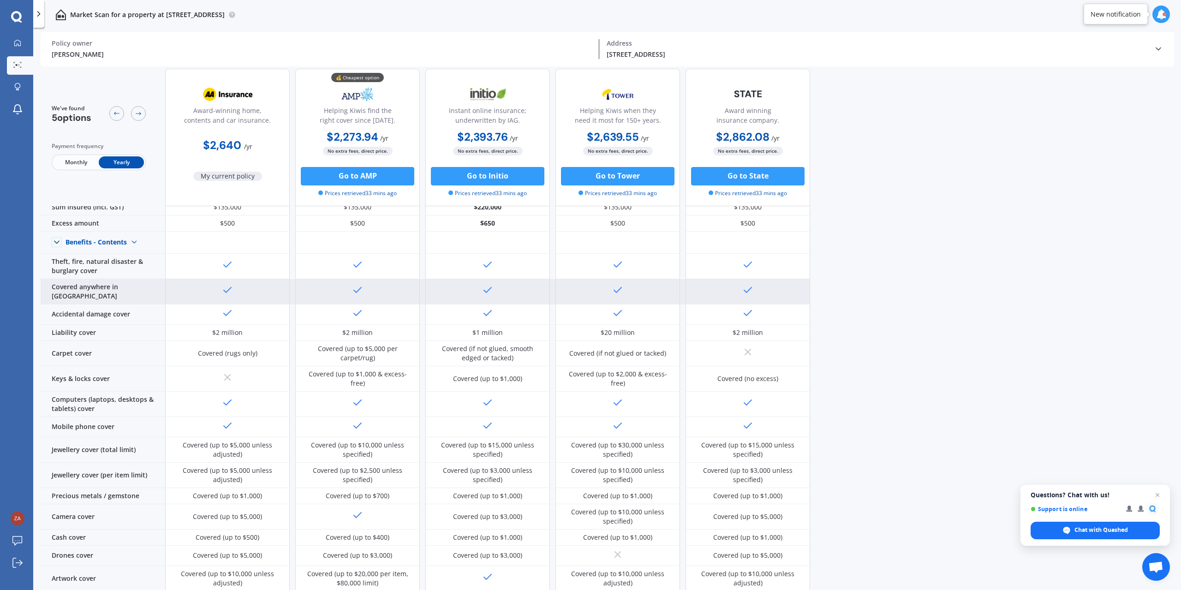
scroll to position [0, 0]
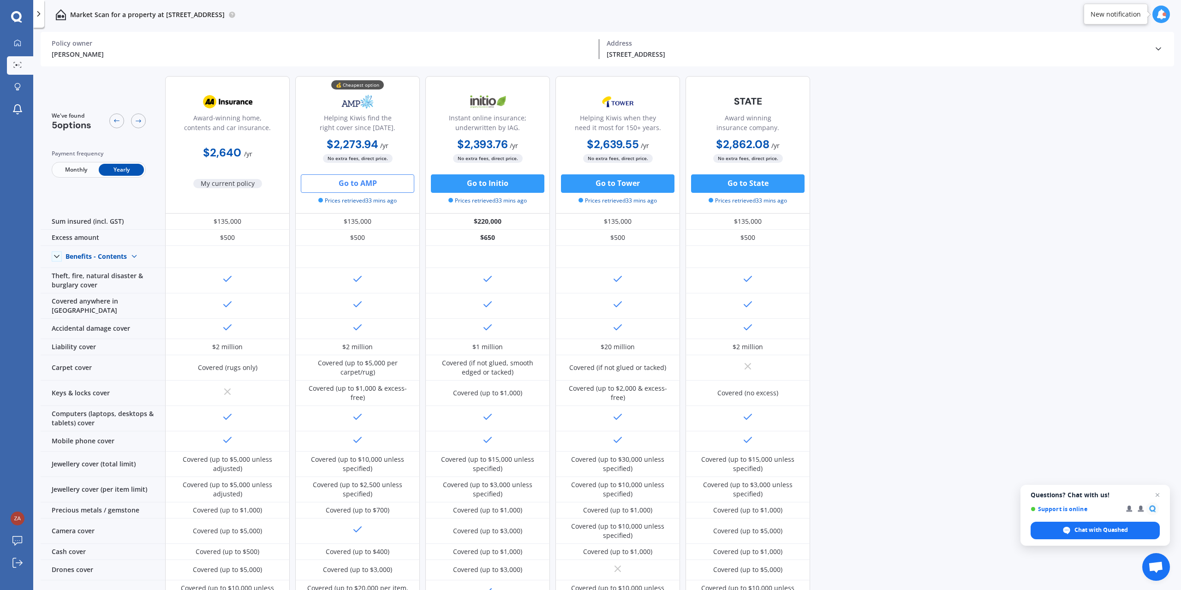
click at [368, 183] on button "Go to AMP" at bounding box center [358, 183] width 114 height 18
